Goal: Check status: Verify the current state of an ongoing process or item

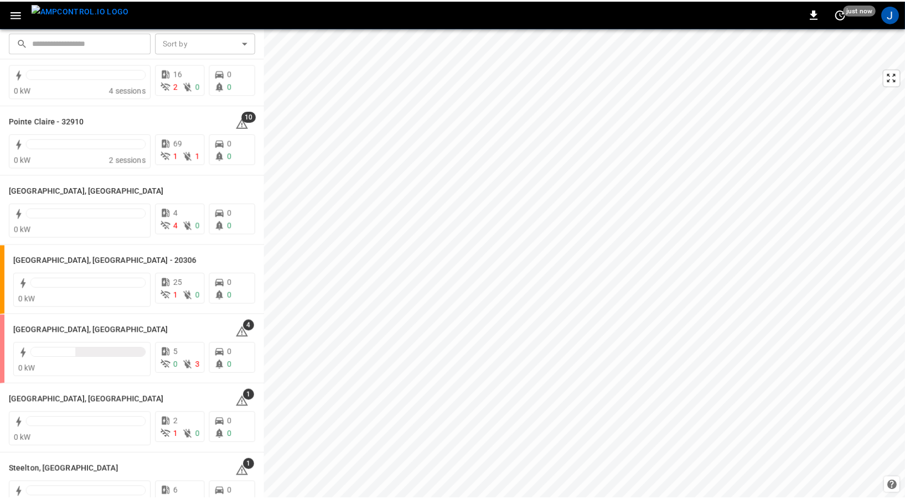
scroll to position [1086, 0]
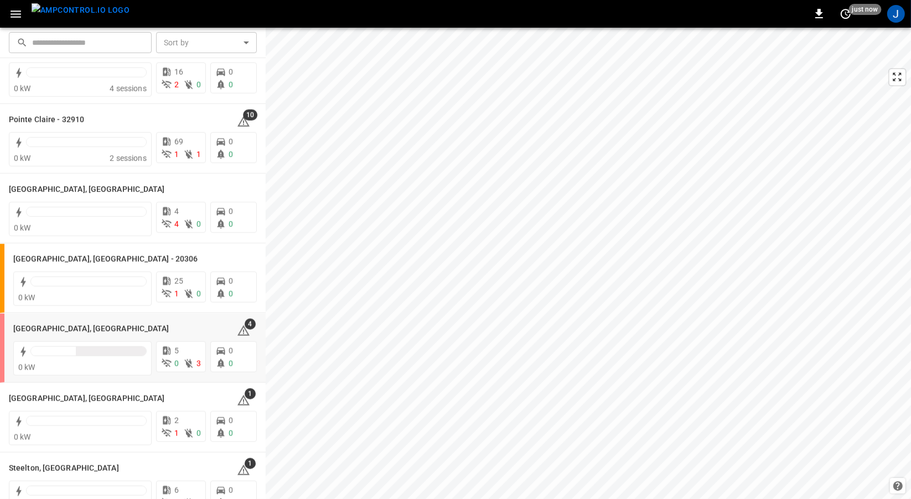
click at [27, 329] on h6 "[GEOGRAPHIC_DATA], [GEOGRAPHIC_DATA]" at bounding box center [91, 329] width 156 height 12
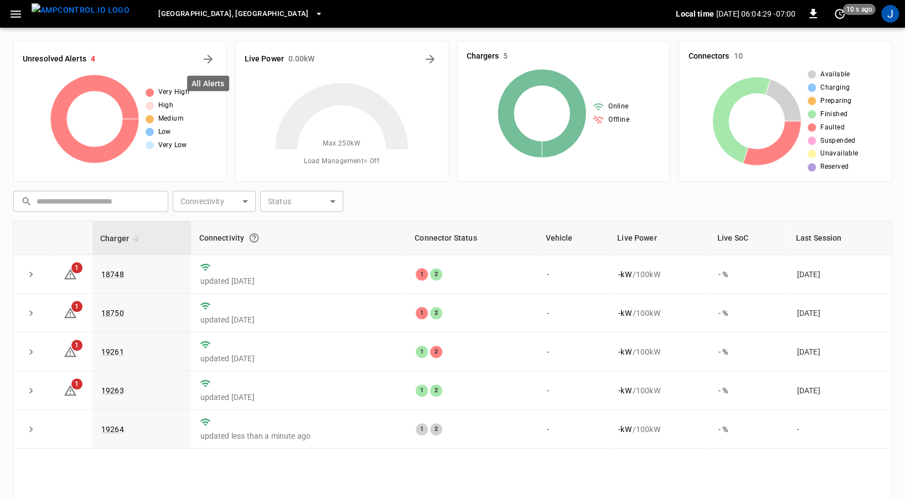
click at [213, 60] on icon "All Alerts" at bounding box center [208, 59] width 13 height 13
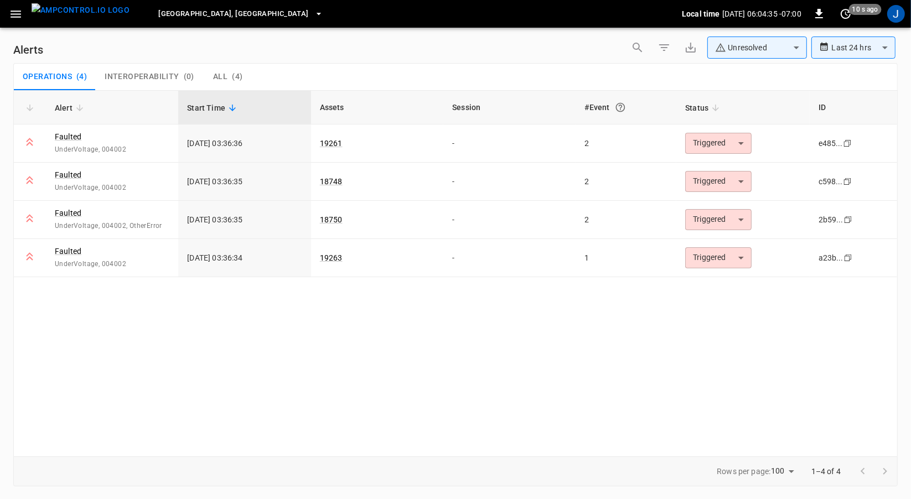
click at [80, 17] on img "menu" at bounding box center [81, 10] width 98 height 14
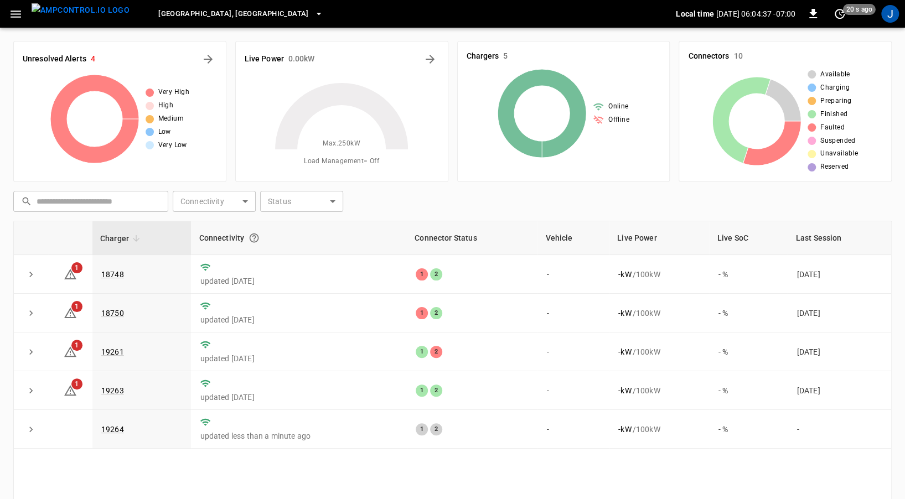
click at [112, 276] on link "18748" at bounding box center [112, 274] width 23 height 9
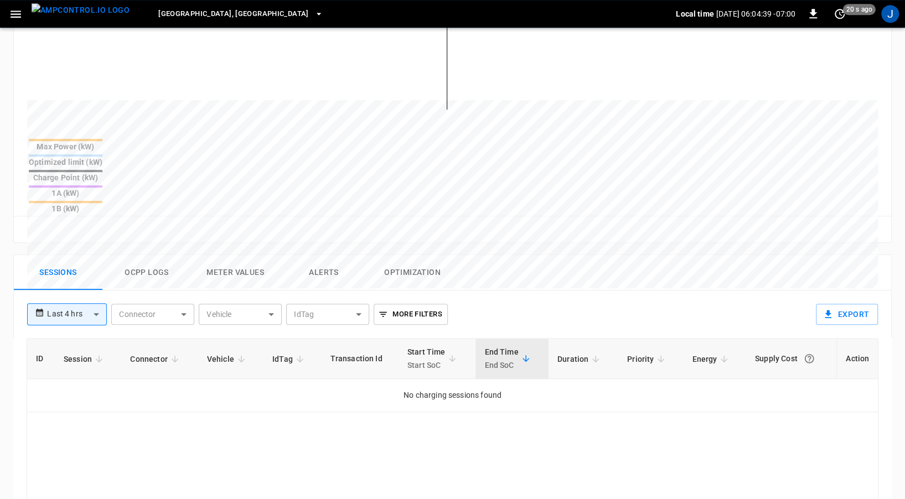
scroll to position [354, 0]
click at [141, 255] on button "Ocpp logs" at bounding box center [146, 272] width 89 height 35
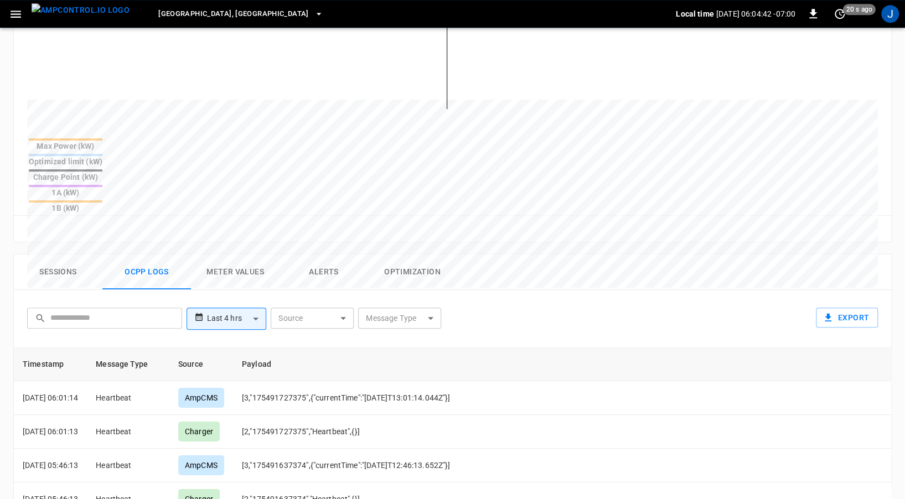
scroll to position [71, 0]
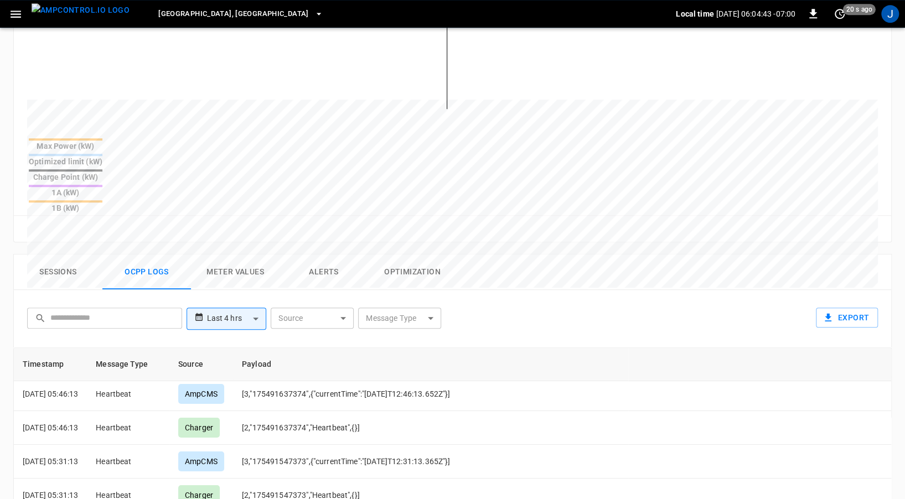
click at [235, 256] on body "**********" at bounding box center [452, 193] width 905 height 1095
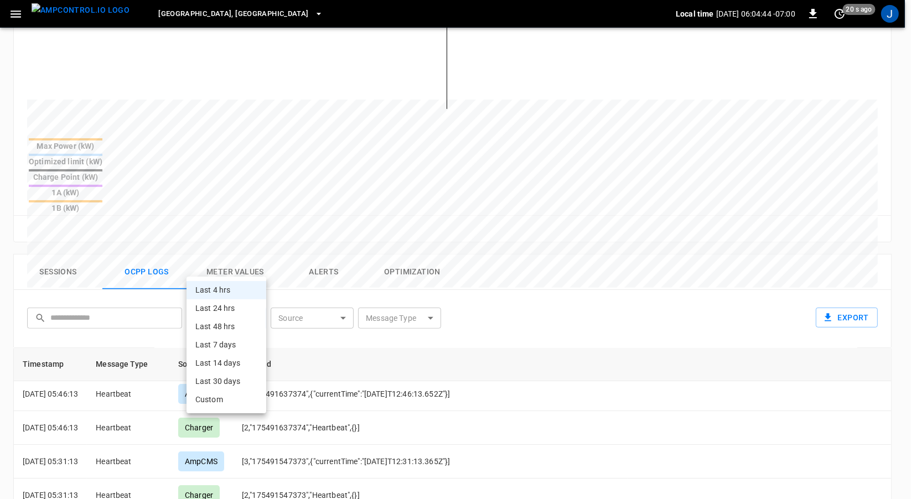
click at [240, 328] on li "Last 48 hrs" at bounding box center [227, 327] width 80 height 18
type input "**********"
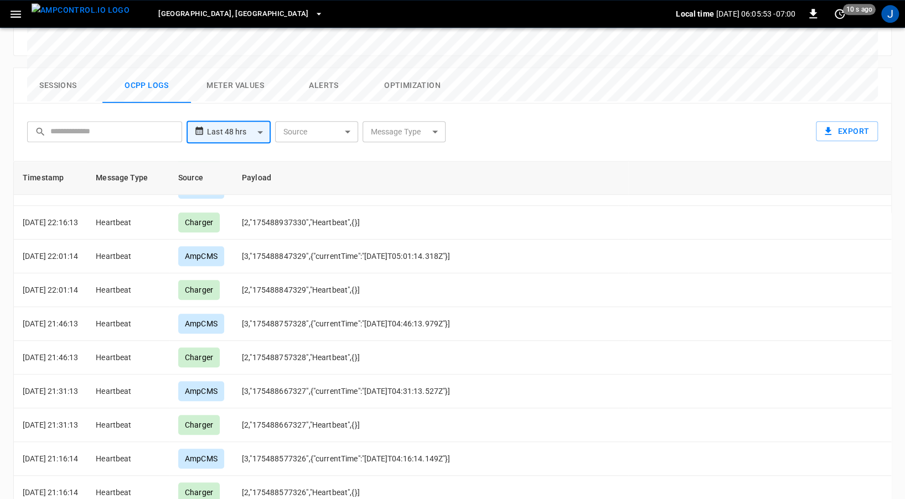
scroll to position [542, 0]
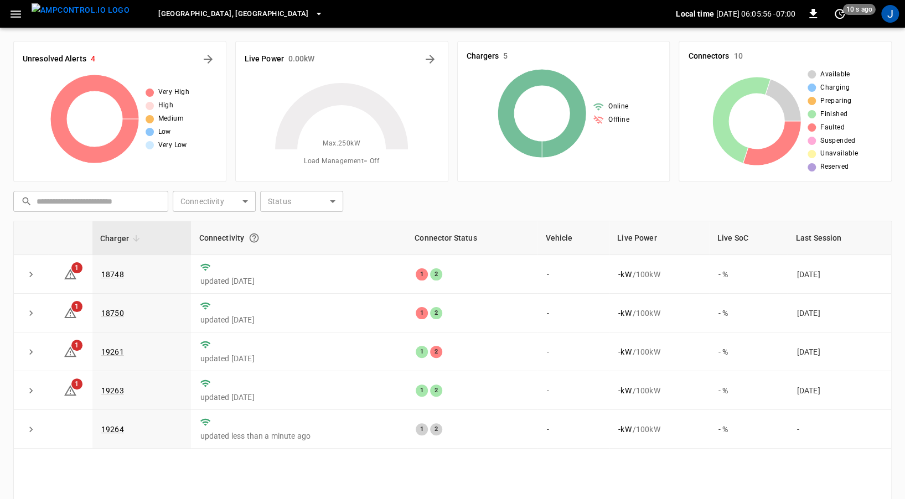
click at [115, 312] on link "18750" at bounding box center [112, 313] width 23 height 9
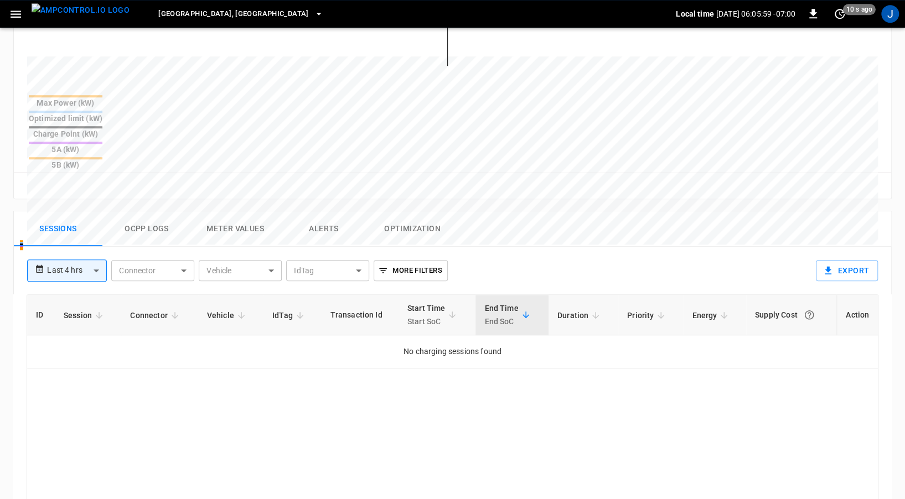
scroll to position [398, 0]
click at [151, 211] on button "Ocpp logs" at bounding box center [146, 228] width 89 height 35
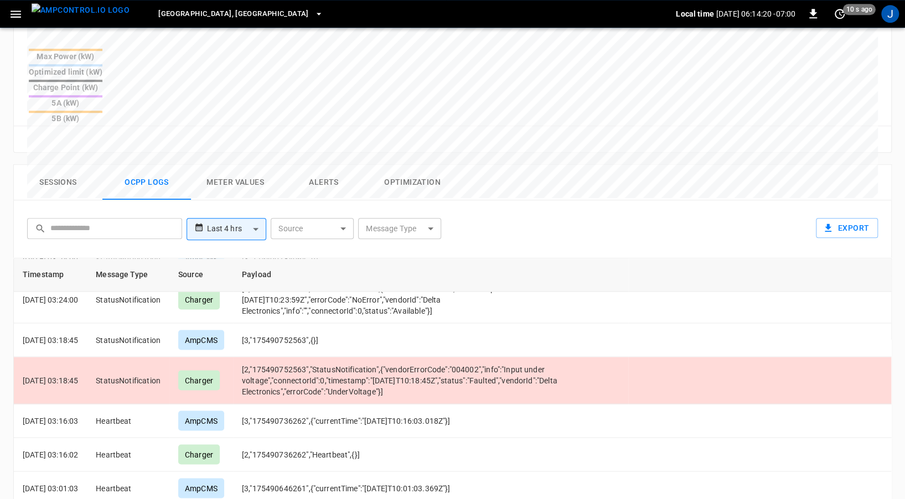
scroll to position [1325, 0]
